Goal: Task Accomplishment & Management: Use online tool/utility

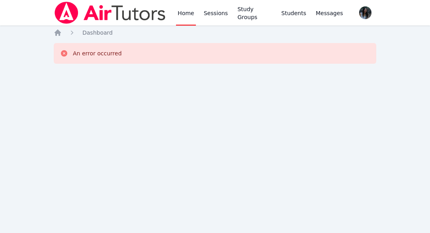
click at [188, 15] on link "Home" at bounding box center [186, 12] width 20 height 25
click at [210, 15] on link "Sessions" at bounding box center [215, 12] width 27 height 25
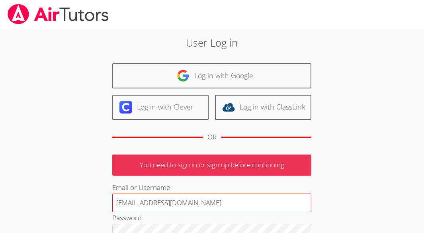
scroll to position [40, 0]
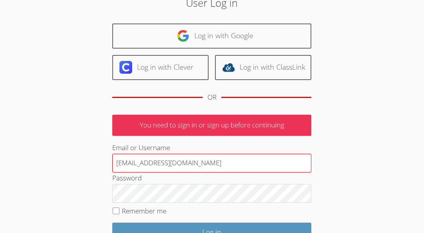
type input "[EMAIL_ADDRESS][DOMAIN_NAME]"
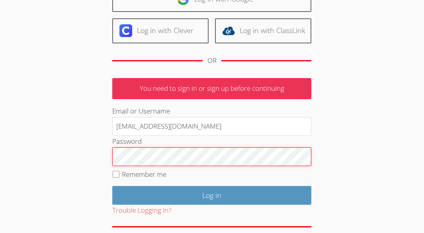
scroll to position [110, 0]
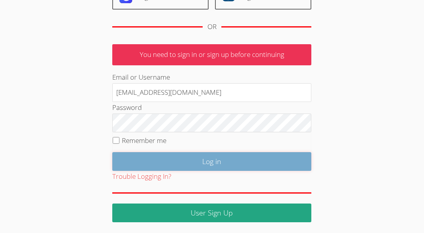
click at [237, 167] on input "Log in" at bounding box center [211, 161] width 199 height 19
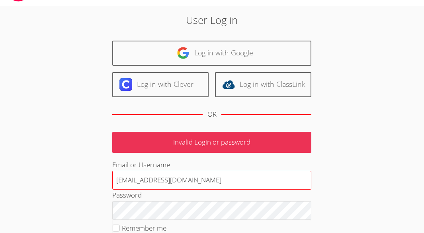
scroll to position [80, 0]
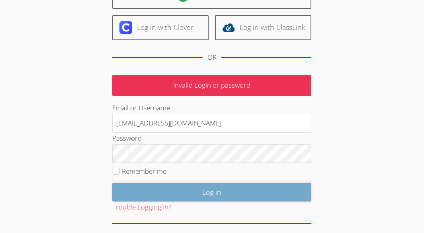
click at [221, 193] on input "Log in" at bounding box center [211, 192] width 199 height 19
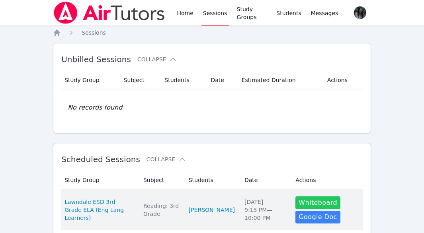
click at [308, 199] on button "Whiteboard" at bounding box center [317, 202] width 45 height 13
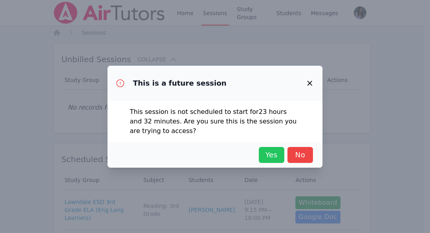
click at [270, 158] on span "Yes" at bounding box center [272, 154] width 18 height 11
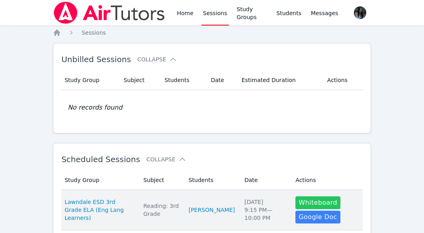
click at [313, 199] on button "Whiteboard" at bounding box center [317, 202] width 45 height 13
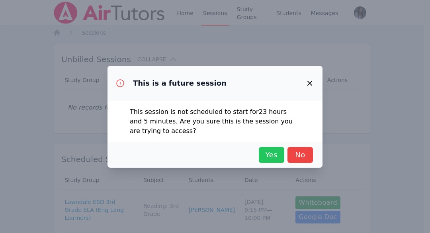
click at [272, 152] on span "Yes" at bounding box center [272, 154] width 18 height 11
